Goal: Obtain resource: Download file/media

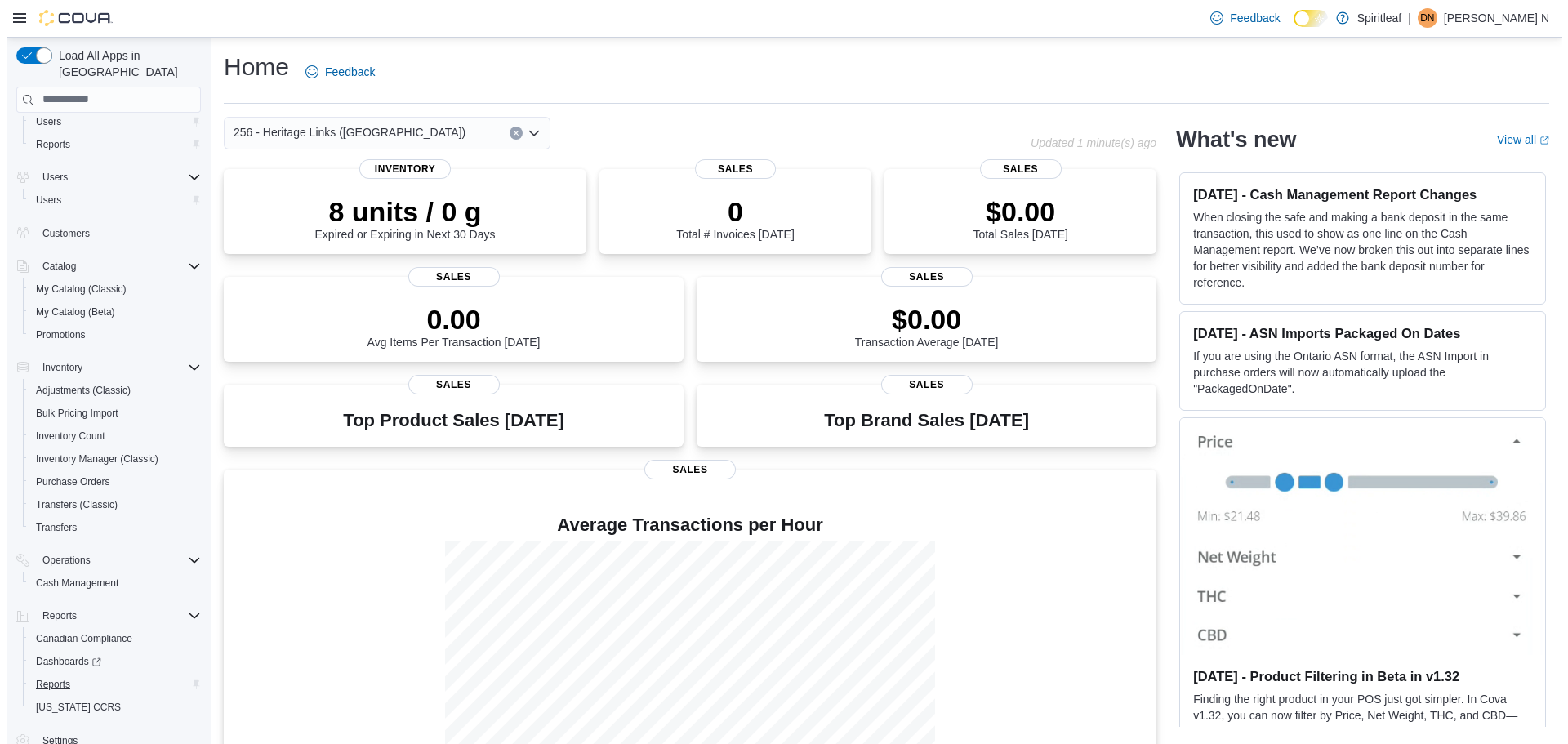
scroll to position [41, 0]
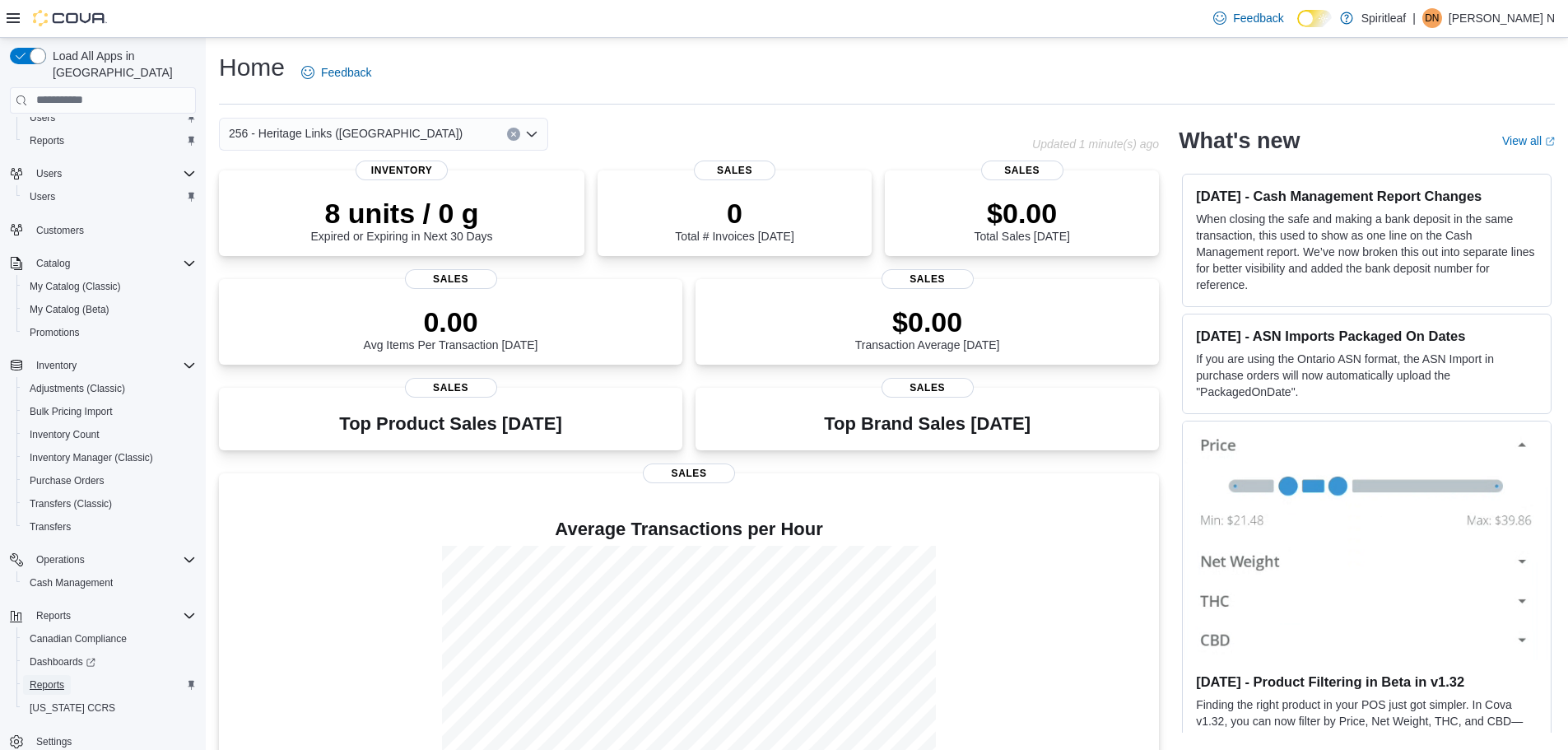
click at [57, 678] on span "Reports" at bounding box center [47, 684] width 34 height 14
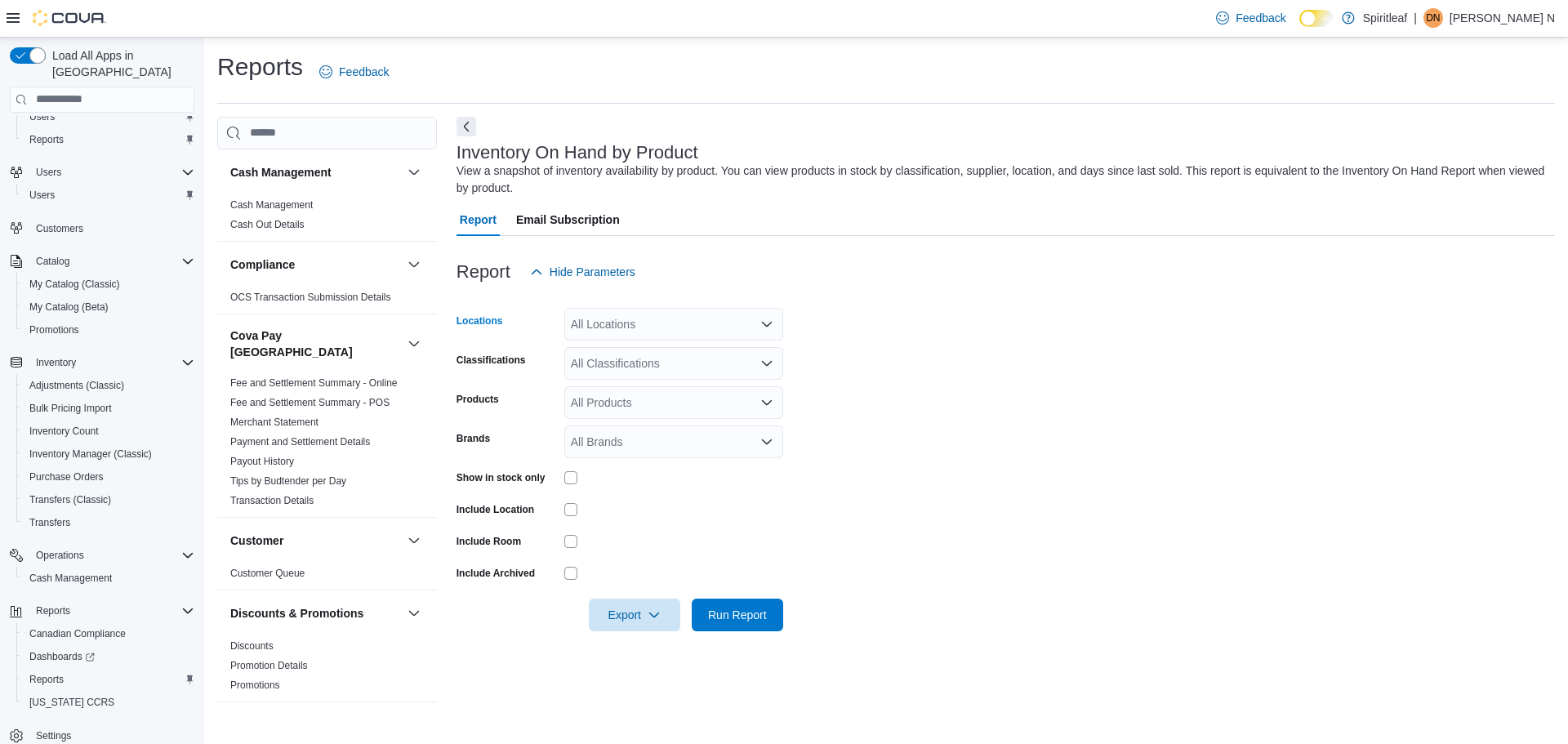
click at [616, 330] on div "All Locations" at bounding box center [674, 324] width 219 height 33
type input "***"
click at [625, 346] on span "270 - MacEwan ([GEOGRAPHIC_DATA])" at bounding box center [729, 351] width 209 height 16
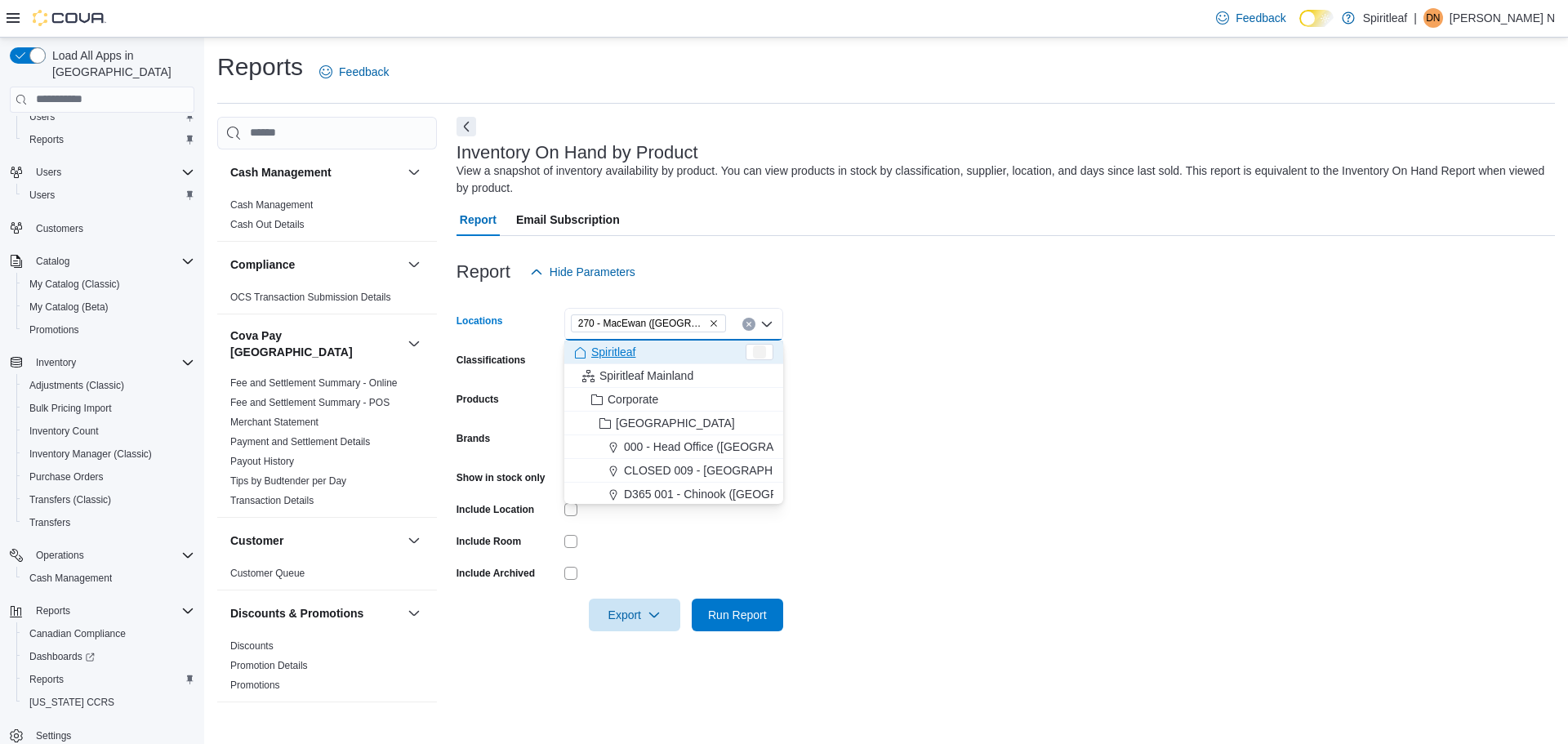
click at [1002, 352] on form "Locations 270 - [GEOGRAPHIC_DATA] ([GEOGRAPHIC_DATA]) Combo box. Selected. 270 …" at bounding box center [1005, 460] width 1098 height 343
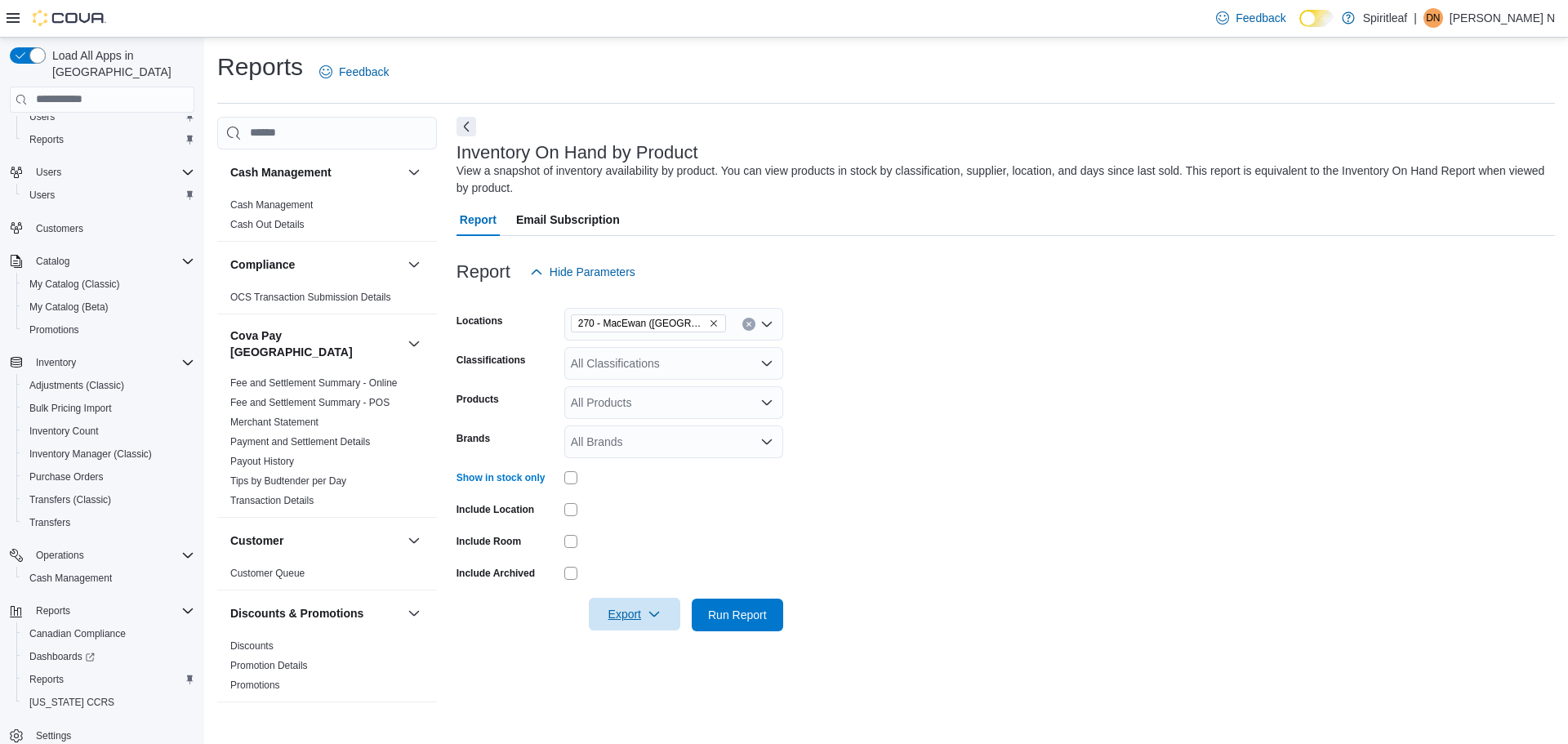
click at [662, 604] on span "Export" at bounding box center [634, 613] width 72 height 33
click at [958, 514] on form "Locations 270 - [GEOGRAPHIC_DATA] ([GEOGRAPHIC_DATA]) Classifications All Class…" at bounding box center [1005, 460] width 1098 height 343
click at [669, 371] on div "All Classifications" at bounding box center [674, 363] width 219 height 33
type input "****"
click at [648, 393] on div "Pre-Roll" at bounding box center [674, 391] width 199 height 16
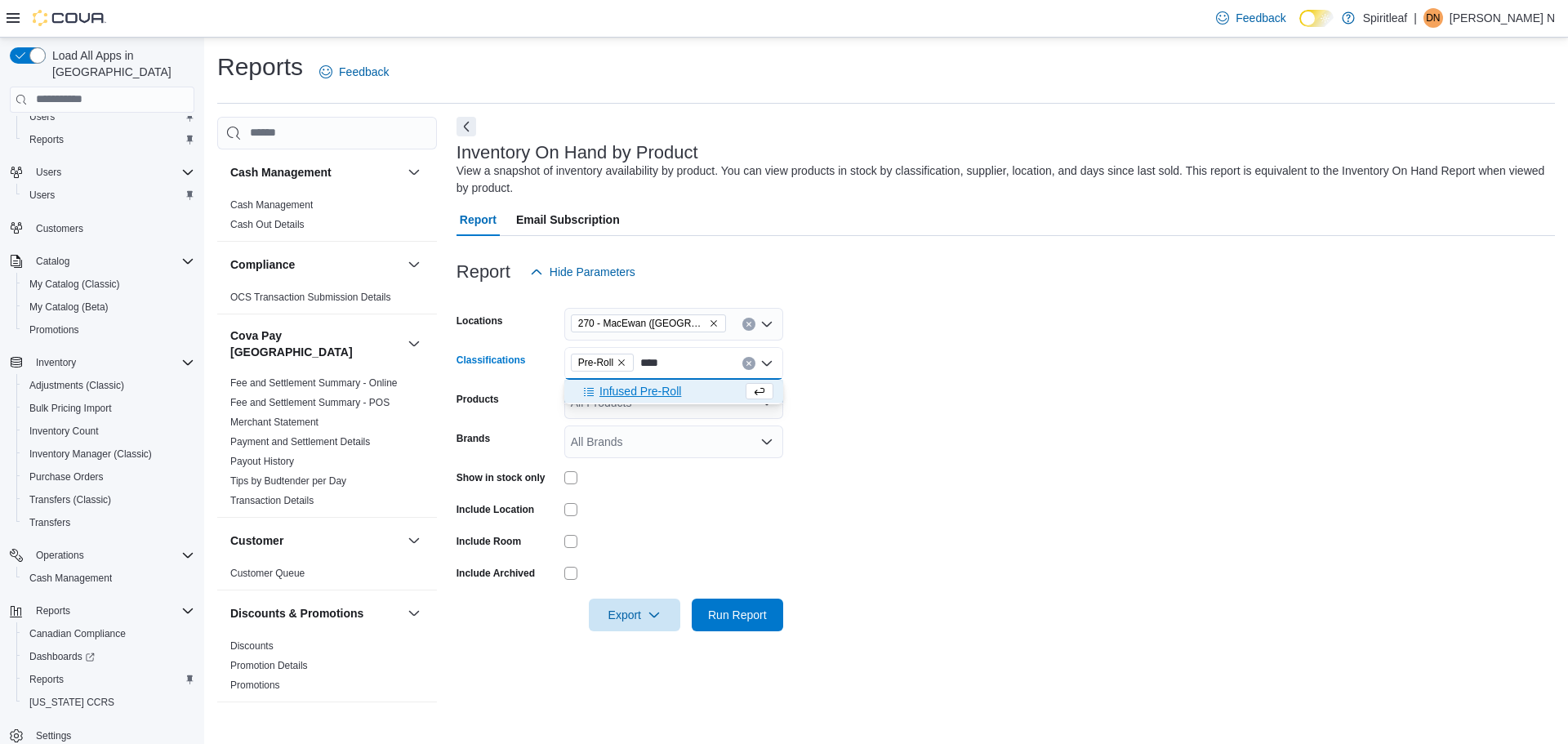
type input "****"
click at [649, 394] on span "Infused Pre-Roll" at bounding box center [640, 391] width 81 height 16
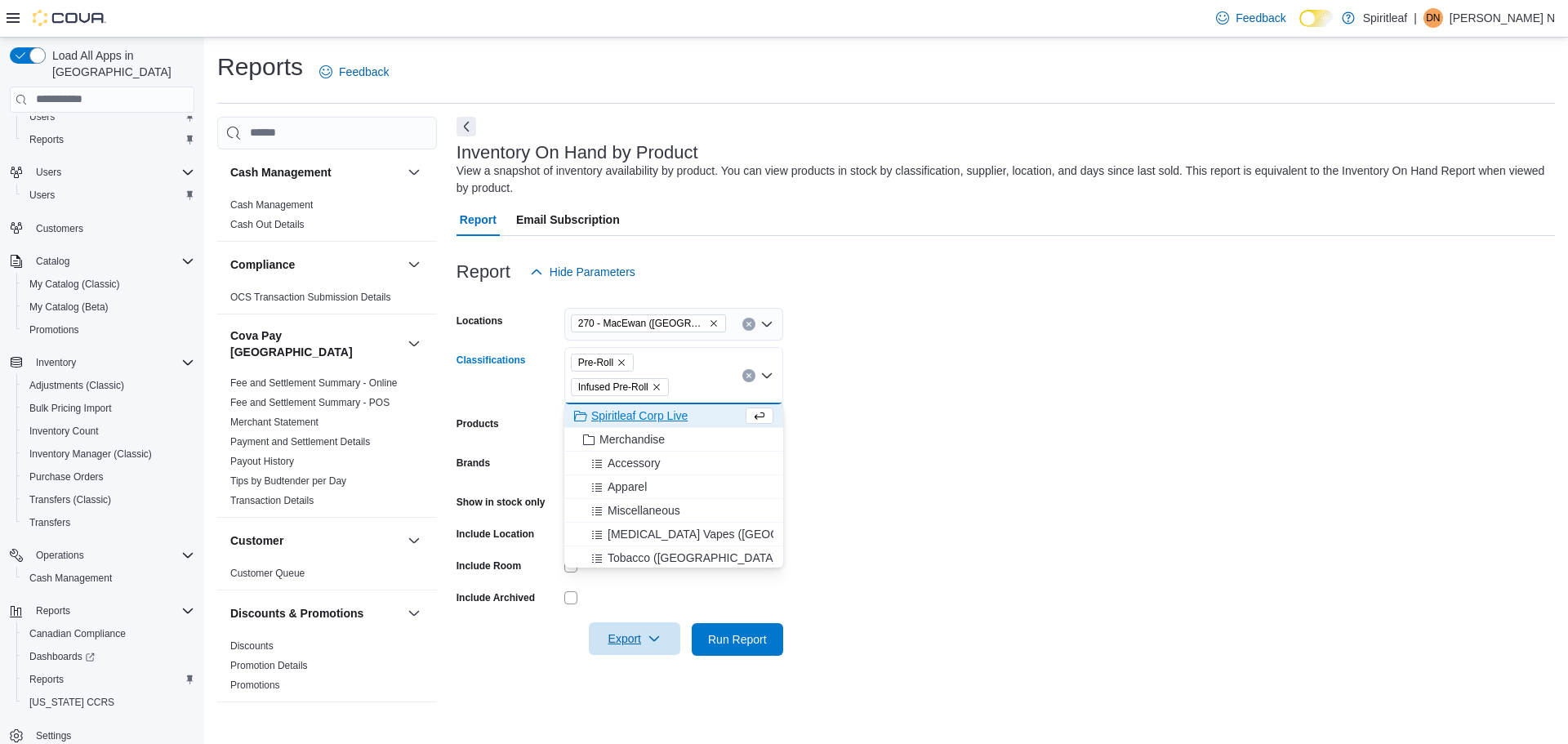
click at [655, 642] on icon "button" at bounding box center [654, 638] width 13 height 13
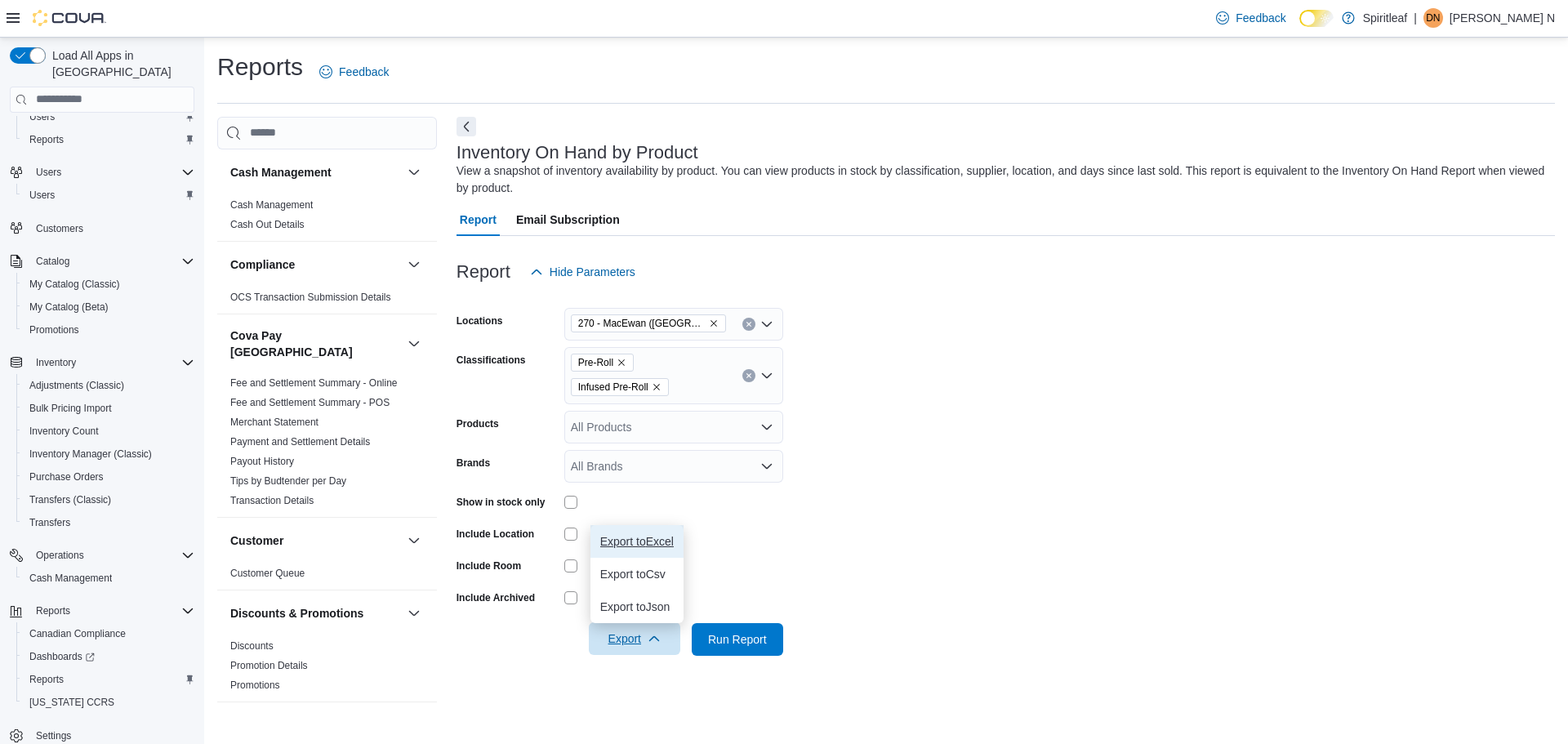
click at [661, 546] on span "Export to Excel" at bounding box center [637, 541] width 73 height 13
click at [748, 324] on icon "Clear input" at bounding box center [749, 324] width 6 height 6
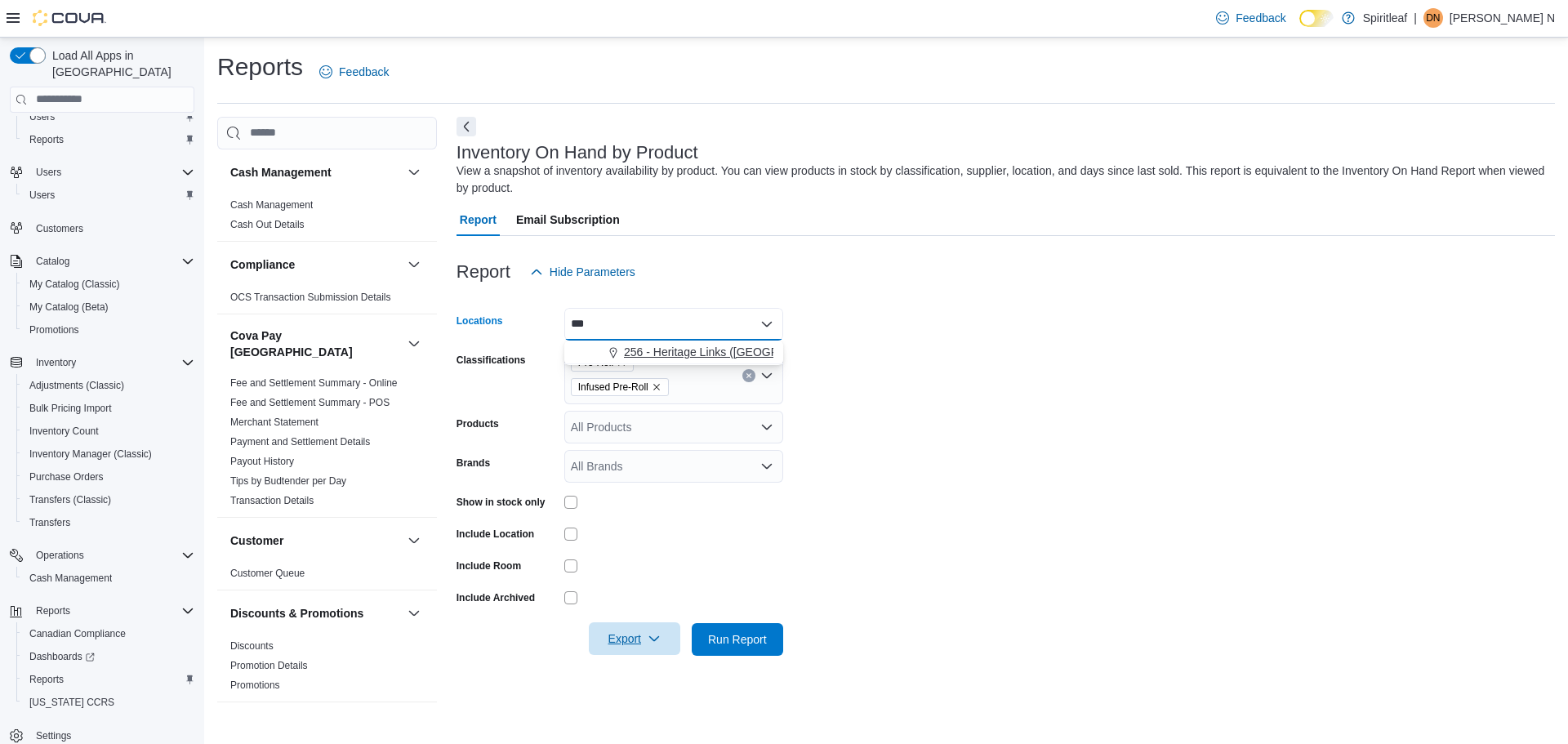
type input "***"
click at [675, 354] on span "256 - Heritage Links ([GEOGRAPHIC_DATA])" at bounding box center [740, 351] width 232 height 16
click at [994, 345] on form "Locations 256 - Heritage Links ([GEOGRAPHIC_DATA]) Classifications Pre-Roll Inf…" at bounding box center [1005, 471] width 1098 height 368
click at [652, 642] on icon "button" at bounding box center [654, 638] width 13 height 13
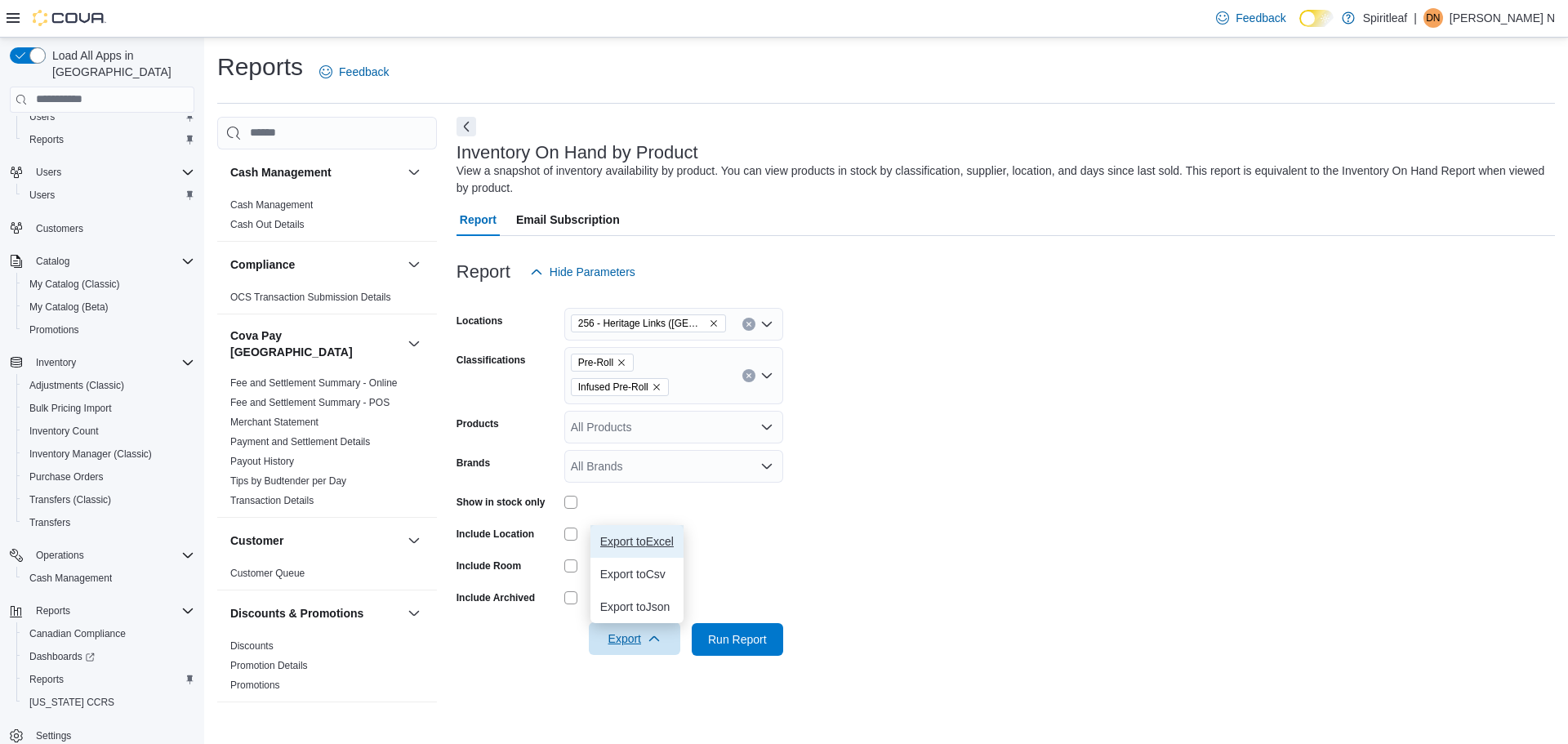
click at [649, 545] on span "Export to Excel" at bounding box center [637, 541] width 73 height 13
click at [1440, 219] on div "Report Email Subscription" at bounding box center [1005, 219] width 1098 height 33
